Goal: Information Seeking & Learning: Learn about a topic

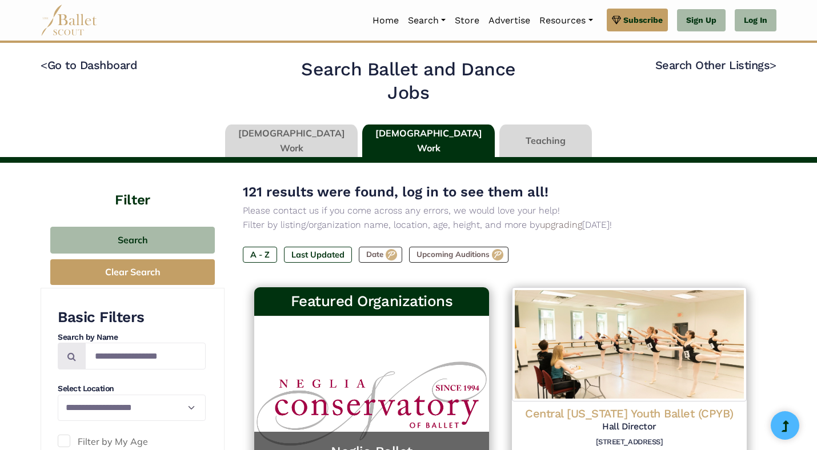
click at [307, 142] on link at bounding box center [291, 141] width 133 height 33
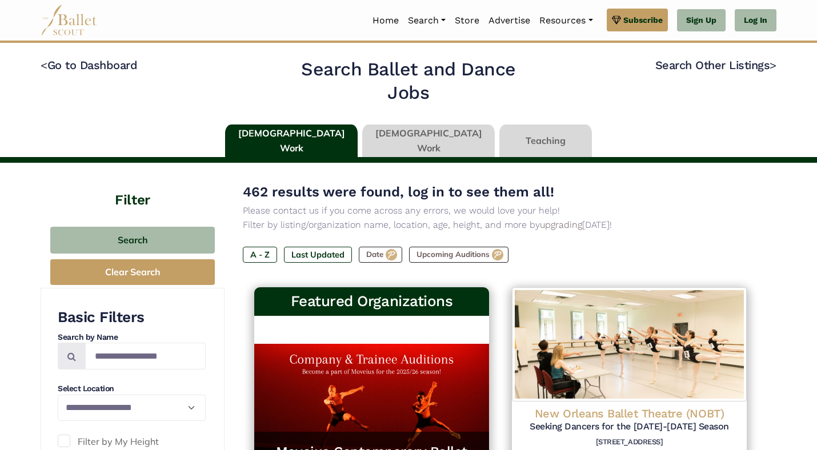
click at [414, 135] on link at bounding box center [428, 141] width 133 height 33
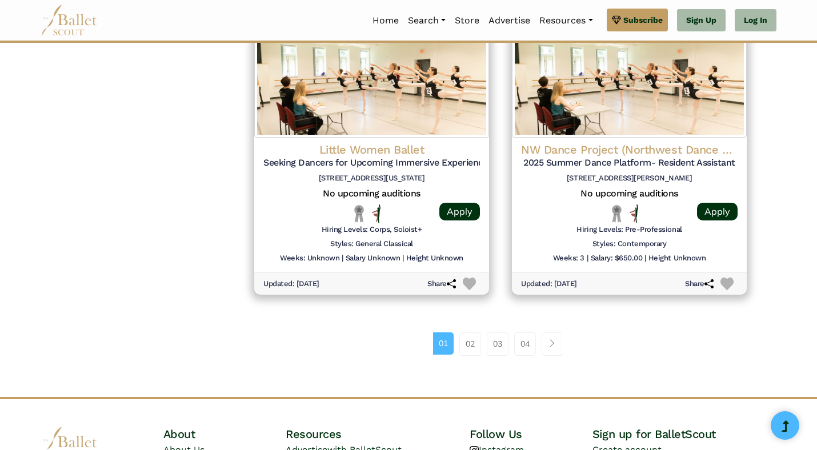
scroll to position [1474, 0]
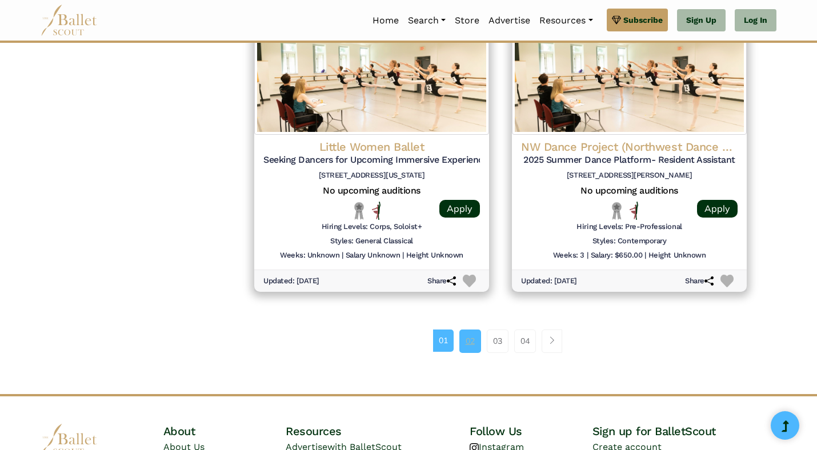
click at [467, 341] on link "02" at bounding box center [471, 341] width 22 height 23
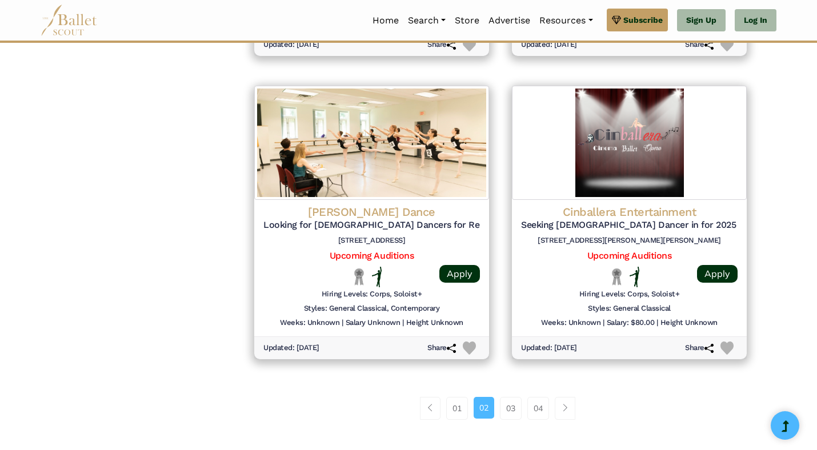
scroll to position [1409, 0]
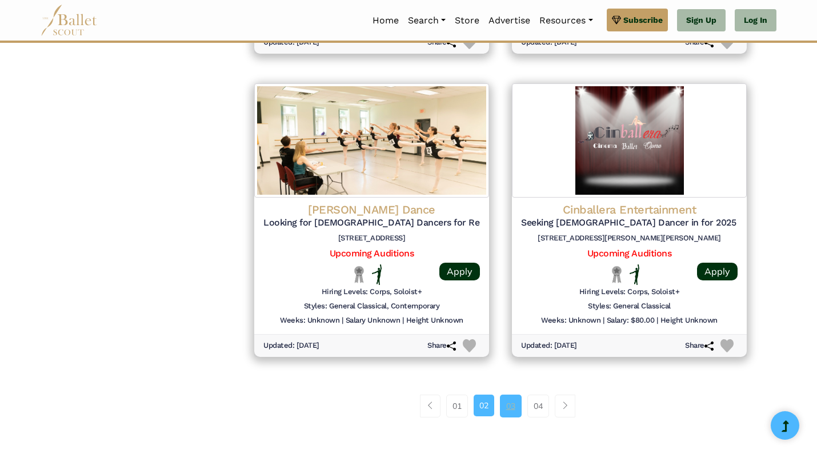
click at [517, 406] on link "03" at bounding box center [511, 406] width 22 height 23
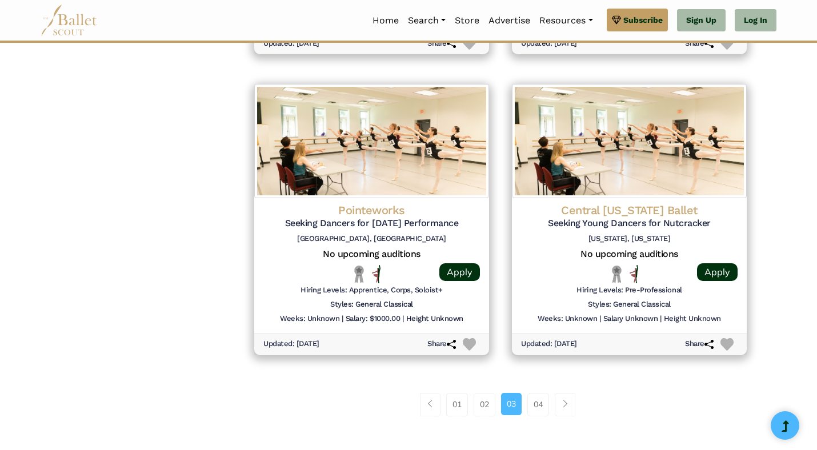
scroll to position [1506, 0]
